Goal: Information Seeking & Learning: Learn about a topic

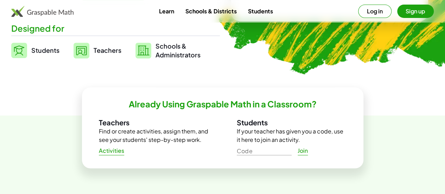
scroll to position [176, 0]
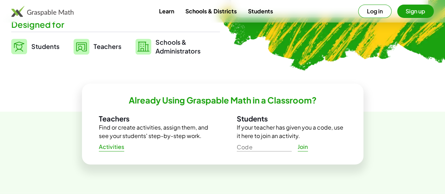
click at [400, 7] on button "Sign up" at bounding box center [415, 11] width 37 height 13
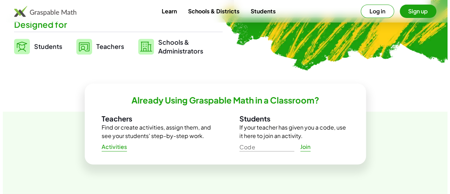
scroll to position [0, 0]
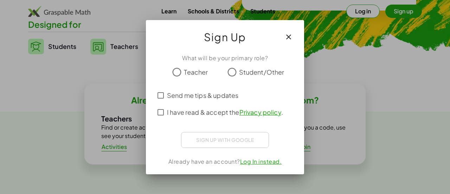
click at [182, 71] on div "Teacher" at bounding box center [189, 72] width 38 height 14
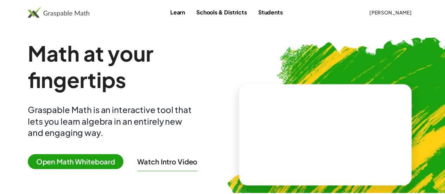
scroll to position [176, 0]
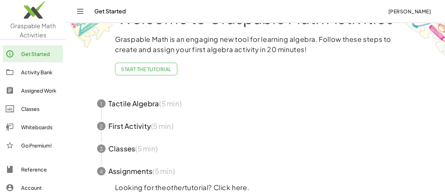
scroll to position [64, 0]
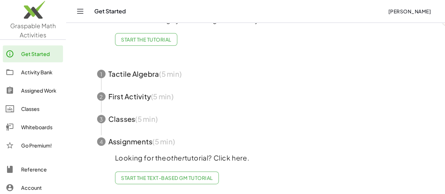
click at [36, 72] on div "Activity Bank" at bounding box center [40, 72] width 39 height 8
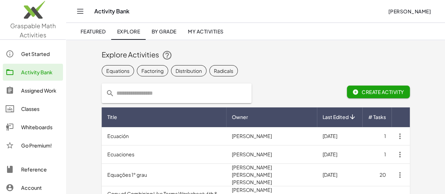
click at [209, 68] on span "Equations" at bounding box center [223, 70] width 28 height 11
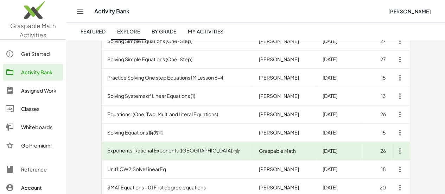
scroll to position [351, 0]
click at [164, 112] on td "Equations: (One, Two, Multi and Literal Equations)" at bounding box center [178, 114] width 152 height 18
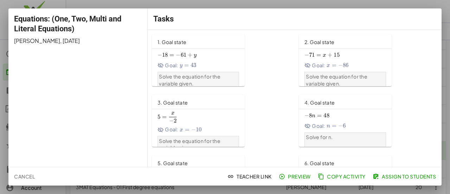
click at [178, 101] on span "3. Goal state" at bounding box center [173, 102] width 30 height 6
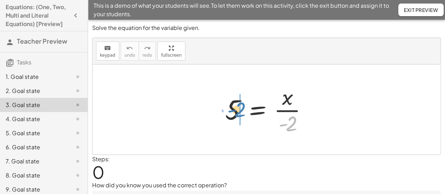
drag, startPoint x: 294, startPoint y: 127, endPoint x: 242, endPoint y: 113, distance: 53.9
click at [242, 113] on div at bounding box center [268, 109] width 95 height 54
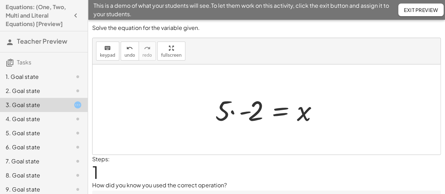
click at [234, 108] on div at bounding box center [269, 109] width 115 height 36
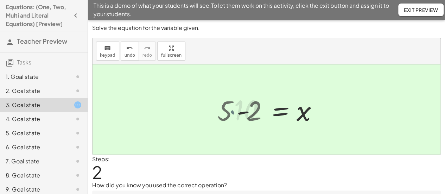
click at [247, 110] on div at bounding box center [273, 109] width 105 height 35
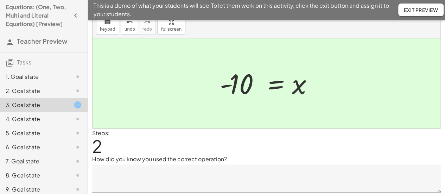
scroll to position [46, 0]
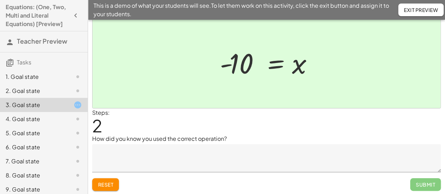
click at [23, 118] on div "4. Goal state" at bounding box center [34, 119] width 57 height 8
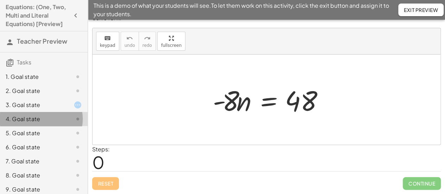
scroll to position [9, 0]
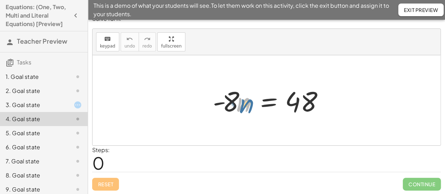
click at [234, 104] on div at bounding box center [269, 100] width 120 height 36
click at [228, 99] on div at bounding box center [269, 100] width 120 height 36
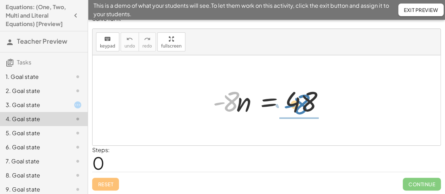
drag, startPoint x: 227, startPoint y: 101, endPoint x: 304, endPoint y: 105, distance: 77.4
click at [304, 105] on div at bounding box center [269, 100] width 120 height 36
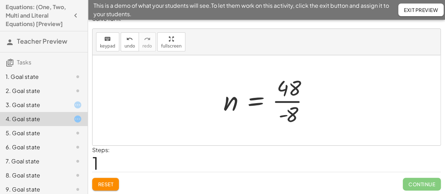
click at [289, 98] on div at bounding box center [269, 100] width 98 height 54
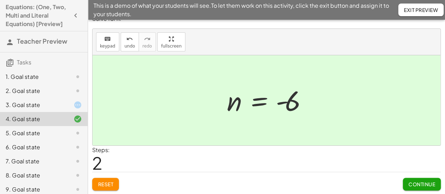
click at [32, 149] on div "6. Goal state" at bounding box center [34, 147] width 57 height 8
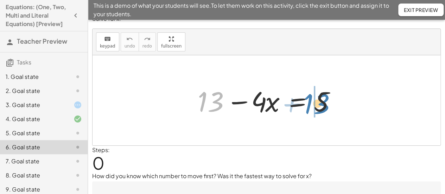
drag, startPoint x: 212, startPoint y: 101, endPoint x: 323, endPoint y: 102, distance: 110.8
click at [323, 102] on div at bounding box center [268, 100] width 149 height 36
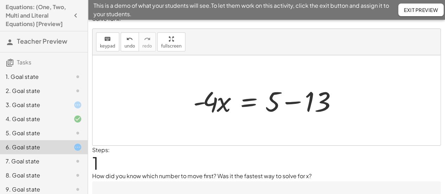
click at [293, 98] on div at bounding box center [268, 100] width 159 height 36
click at [293, 98] on div at bounding box center [246, 100] width 115 height 36
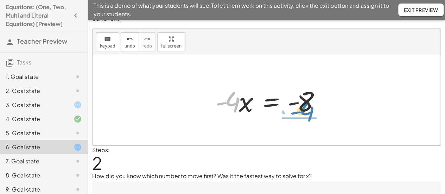
drag, startPoint x: 227, startPoint y: 103, endPoint x: 303, endPoint y: 111, distance: 75.7
click at [303, 111] on div at bounding box center [269, 100] width 115 height 36
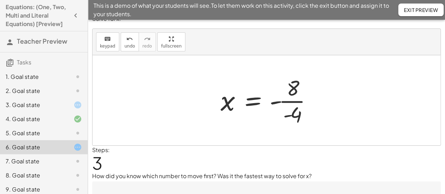
click at [282, 103] on div at bounding box center [269, 100] width 104 height 54
click at [282, 103] on div at bounding box center [267, 100] width 101 height 35
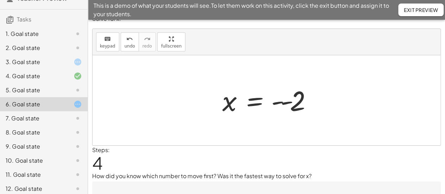
scroll to position [70, 0]
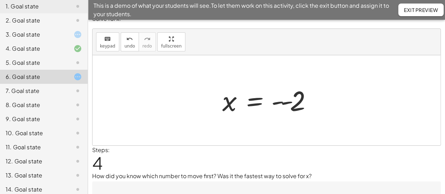
click at [42, 126] on div "8. Goal state" at bounding box center [44, 133] width 88 height 14
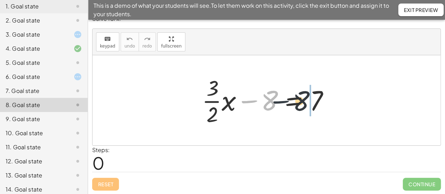
drag, startPoint x: 259, startPoint y: 102, endPoint x: 310, endPoint y: 102, distance: 50.6
click at [310, 102] on div at bounding box center [268, 100] width 141 height 54
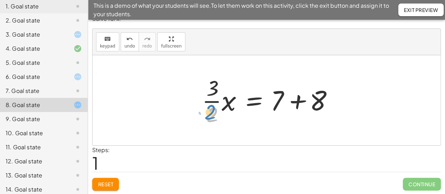
drag, startPoint x: 209, startPoint y: 116, endPoint x: 203, endPoint y: 116, distance: 6.0
click at [203, 116] on div at bounding box center [268, 100] width 141 height 54
click at [297, 99] on div at bounding box center [268, 100] width 141 height 54
click at [297, 99] on div at bounding box center [256, 100] width 116 height 54
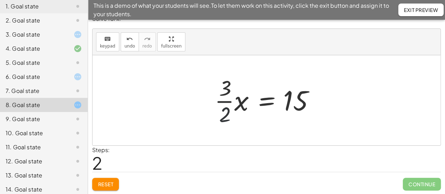
click at [213, 114] on div at bounding box center [269, 100] width 116 height 54
drag, startPoint x: 226, startPoint y: 116, endPoint x: 283, endPoint y: 102, distance: 58.7
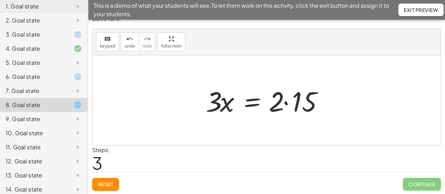
click at [295, 103] on div at bounding box center [269, 100] width 134 height 36
click at [295, 103] on div at bounding box center [257, 100] width 110 height 36
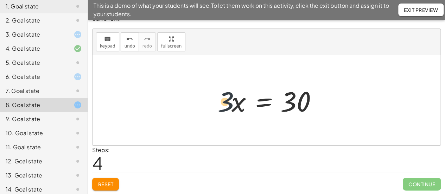
drag, startPoint x: 219, startPoint y: 97, endPoint x: 228, endPoint y: 99, distance: 9.2
click at [223, 99] on div at bounding box center [269, 100] width 110 height 36
drag, startPoint x: 228, startPoint y: 99, endPoint x: 290, endPoint y: 104, distance: 61.8
click at [290, 104] on div at bounding box center [269, 100] width 110 height 36
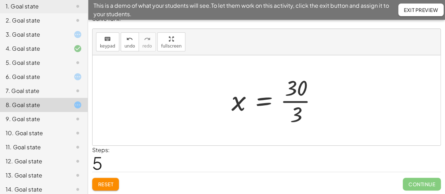
click at [297, 93] on div at bounding box center [277, 100] width 98 height 54
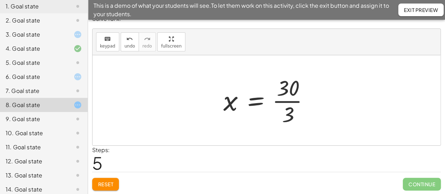
click at [297, 93] on div at bounding box center [269, 100] width 98 height 54
click at [290, 94] on div at bounding box center [269, 100] width 98 height 54
click at [288, 103] on div at bounding box center [269, 100] width 98 height 54
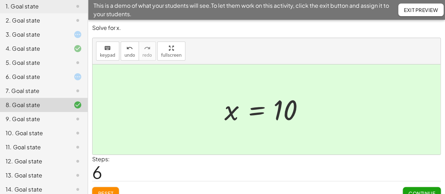
click at [34, 120] on div "9. Goal state" at bounding box center [34, 119] width 57 height 8
